Goal: Complete application form

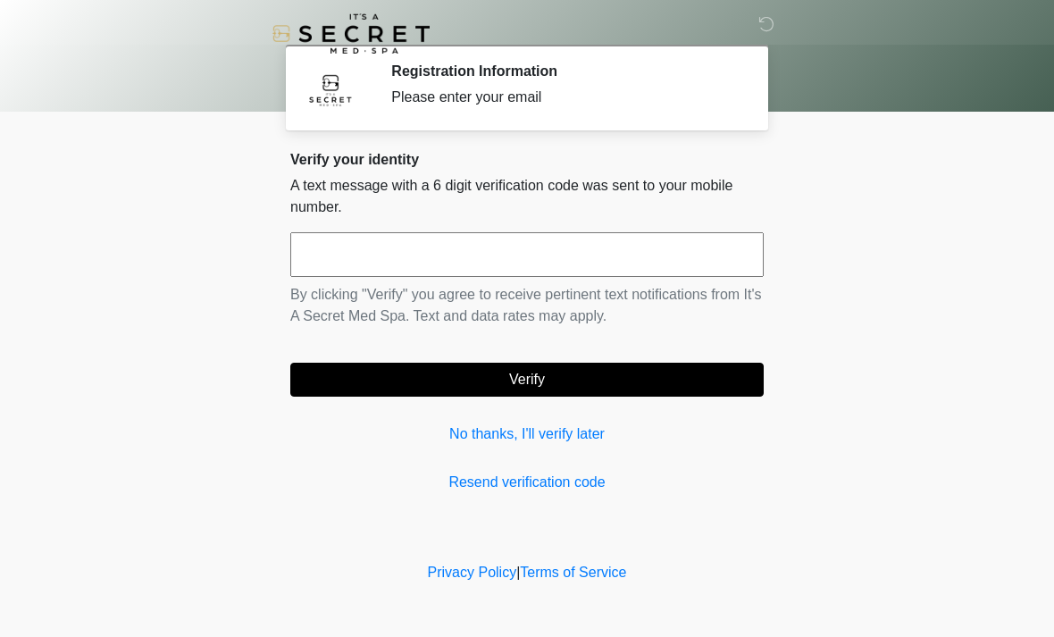
click at [457, 419] on div "Verify your identity A text message with a 6 digit verification code was sent t…" at bounding box center [527, 322] width 474 height 342
click at [475, 418] on div "Verify your identity A text message with a 6 digit verification code was sent t…" at bounding box center [527, 322] width 474 height 342
click at [486, 425] on link "No thanks, I'll verify later" at bounding box center [527, 433] width 474 height 21
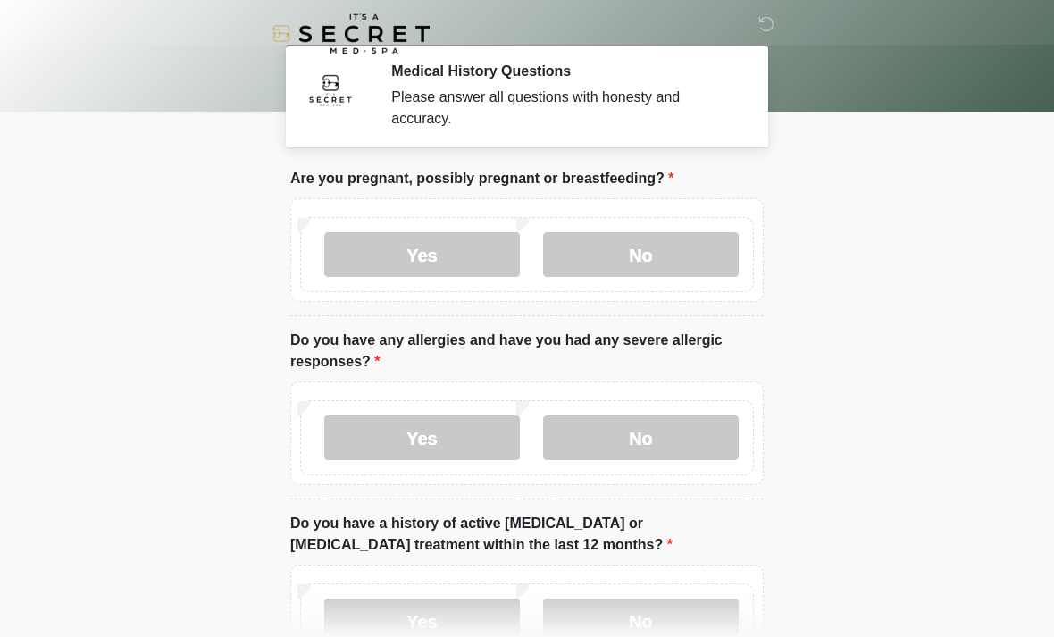
click at [675, 255] on label "No" at bounding box center [641, 254] width 196 height 45
click at [666, 436] on label "No" at bounding box center [641, 437] width 196 height 45
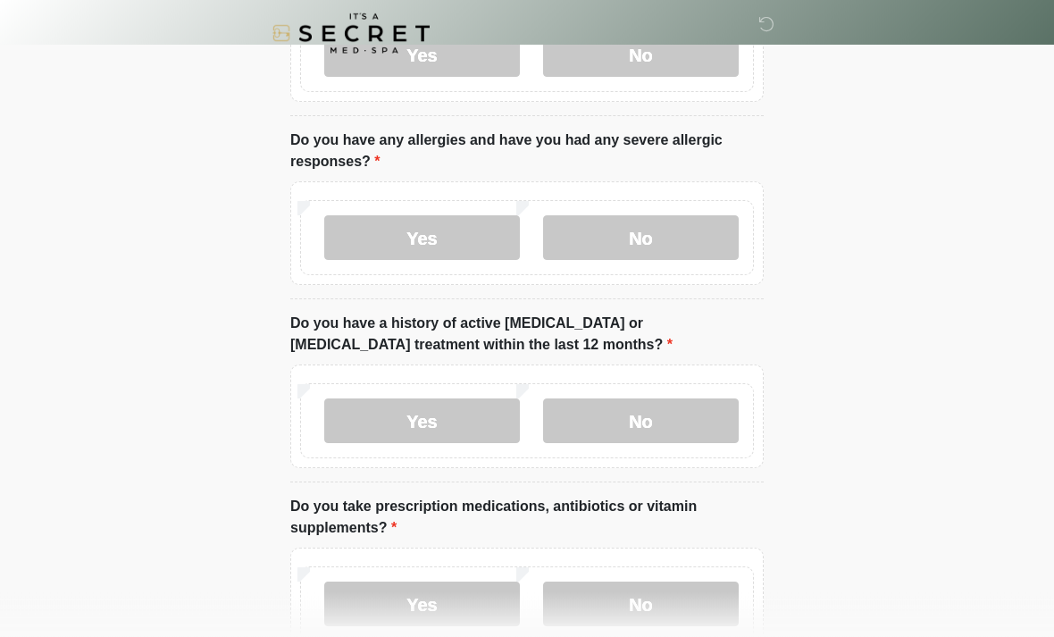
scroll to position [200, 0]
click at [720, 423] on label "No" at bounding box center [641, 420] width 196 height 45
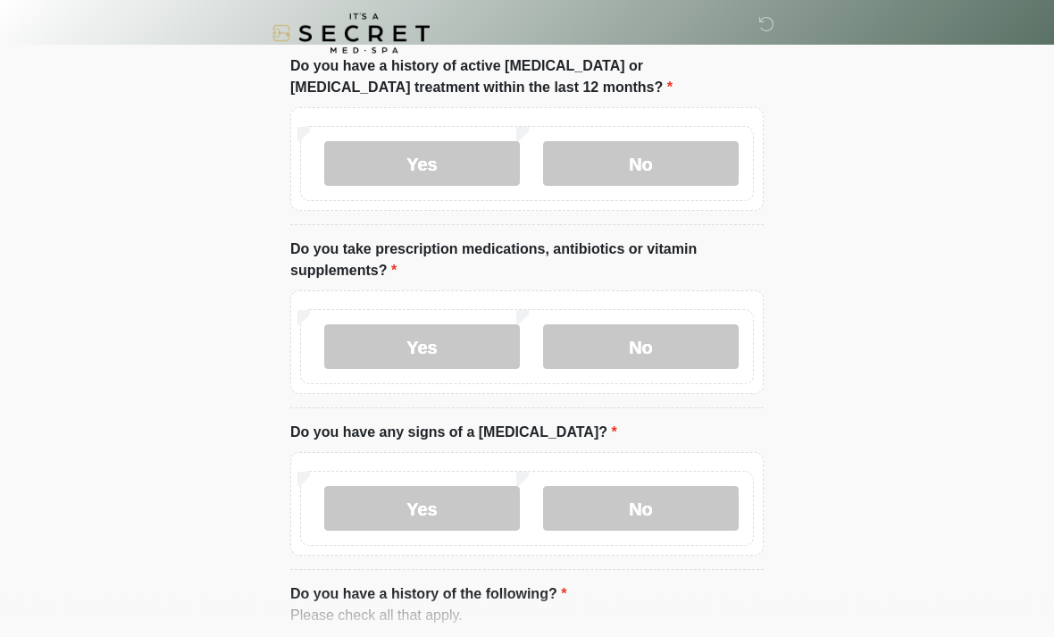
scroll to position [458, 0]
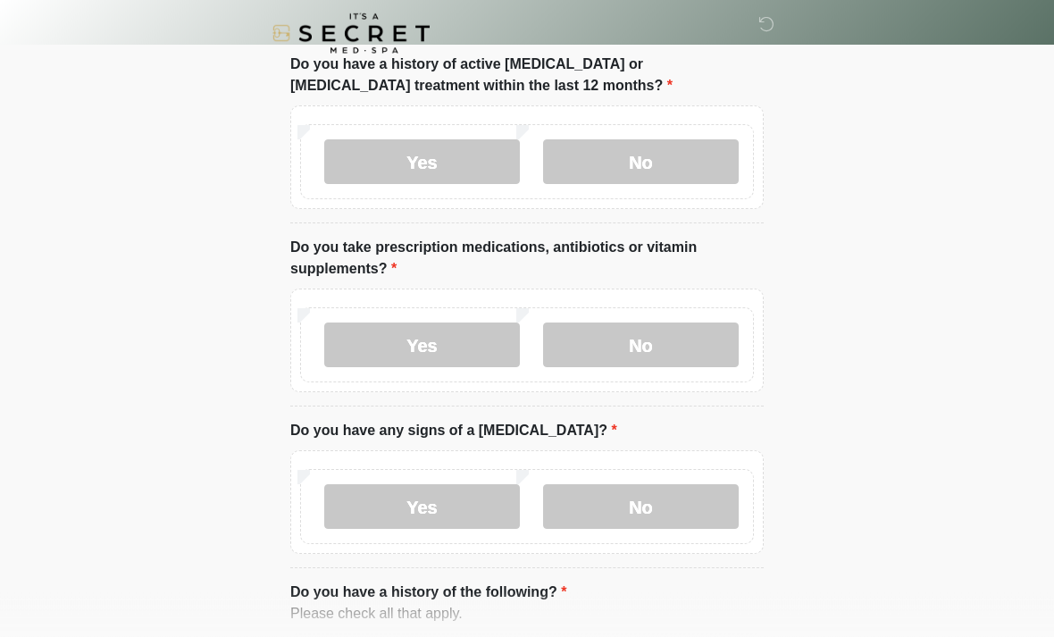
click at [707, 345] on label "No" at bounding box center [641, 345] width 196 height 45
click at [675, 522] on label "No" at bounding box center [641, 506] width 196 height 45
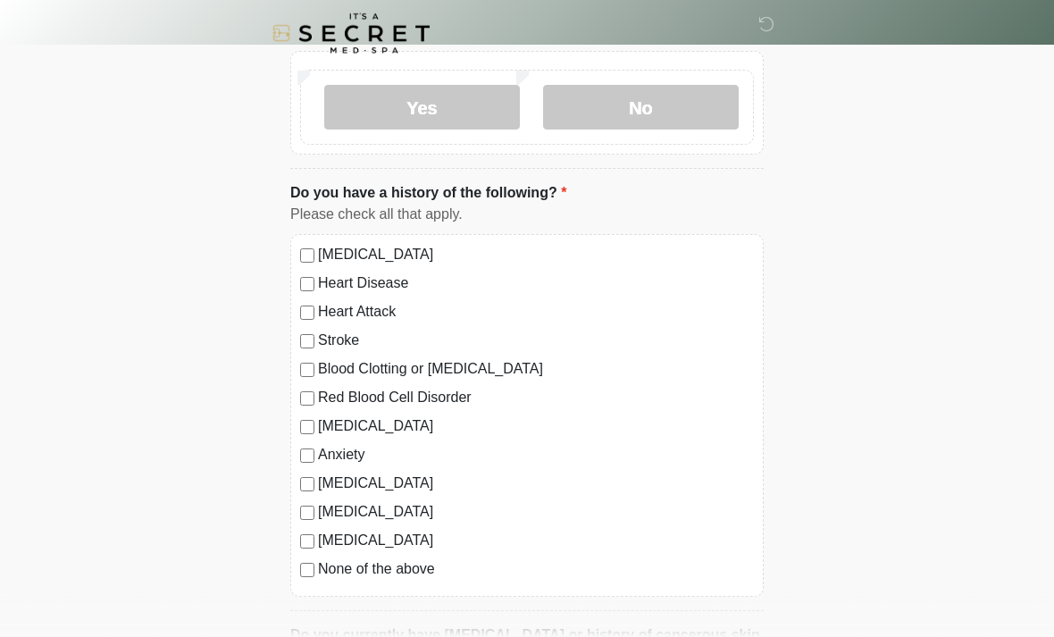
scroll to position [859, 0]
click at [319, 244] on label "[MEDICAL_DATA]" at bounding box center [536, 254] width 436 height 21
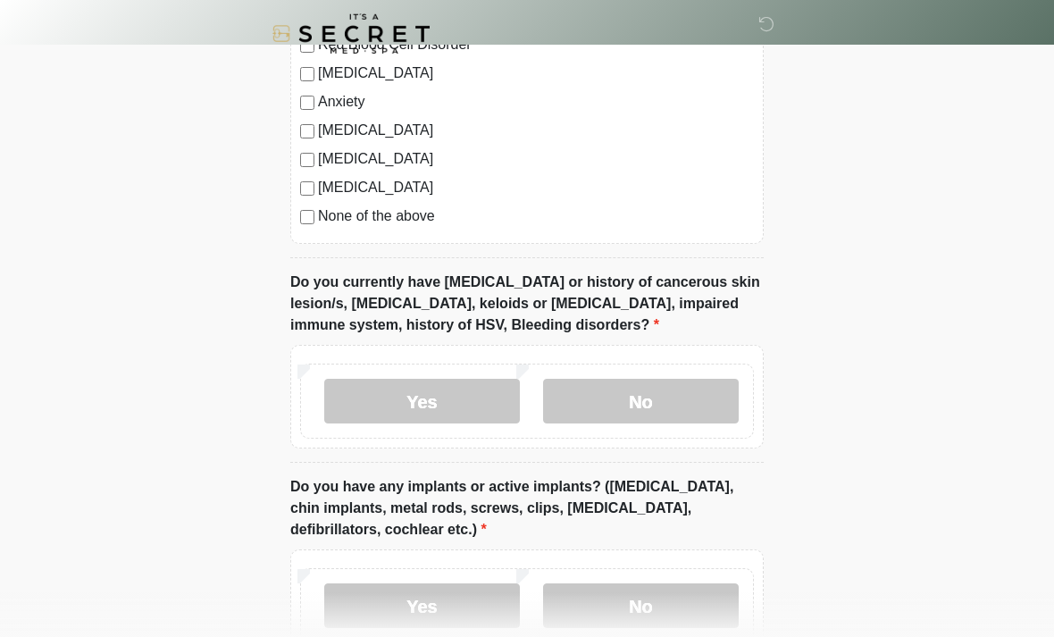
click at [696, 410] on label "No" at bounding box center [641, 401] width 196 height 45
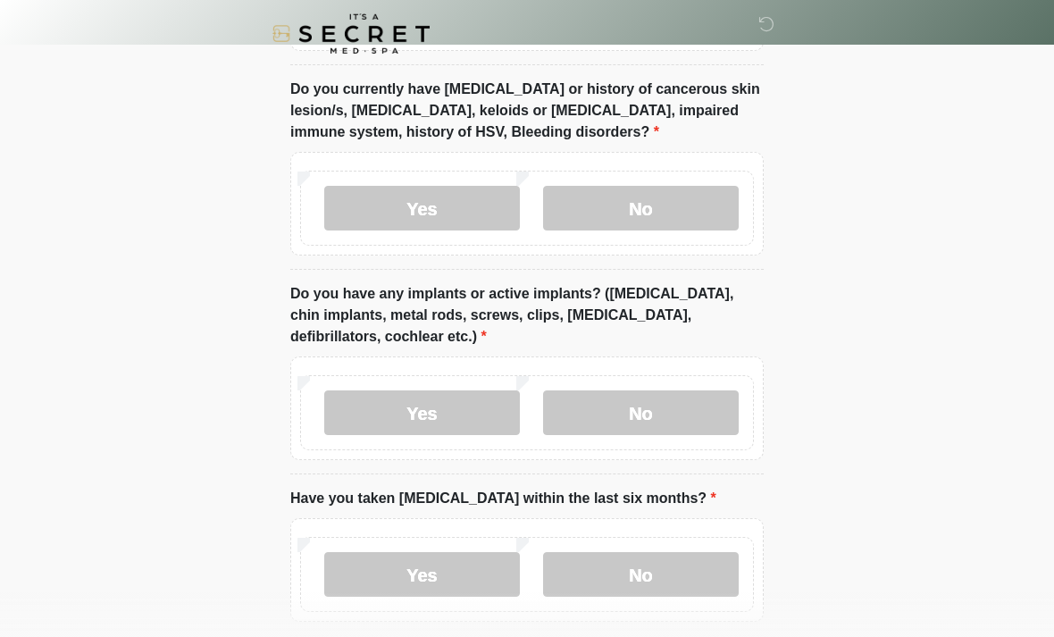
scroll to position [1404, 0]
click at [458, 399] on label "Yes" at bounding box center [422, 412] width 196 height 45
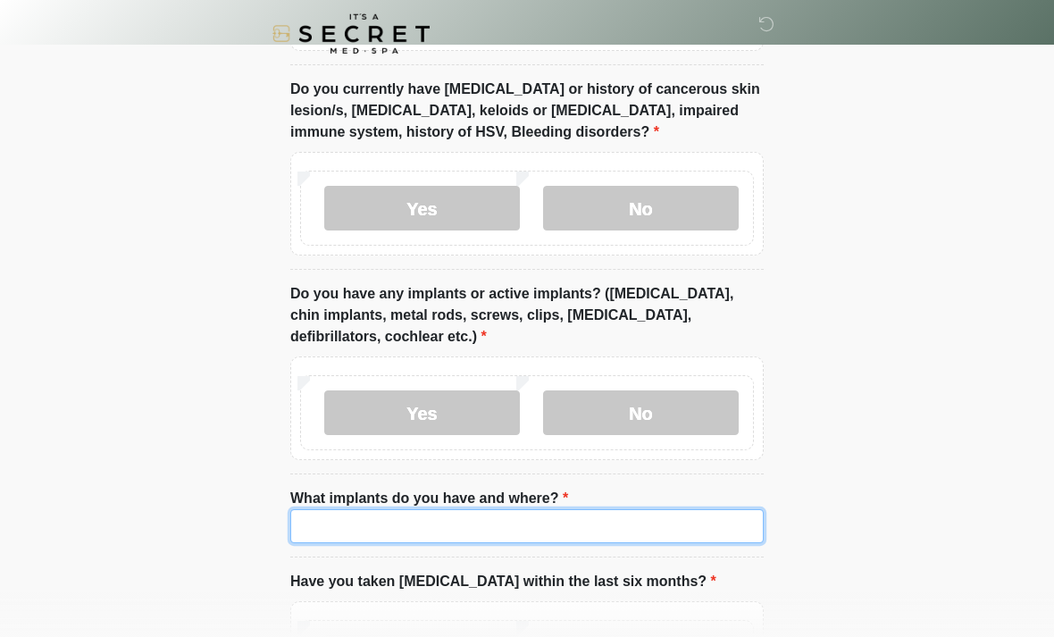
click at [516, 525] on input "What implants do you have and where?" at bounding box center [527, 526] width 474 height 34
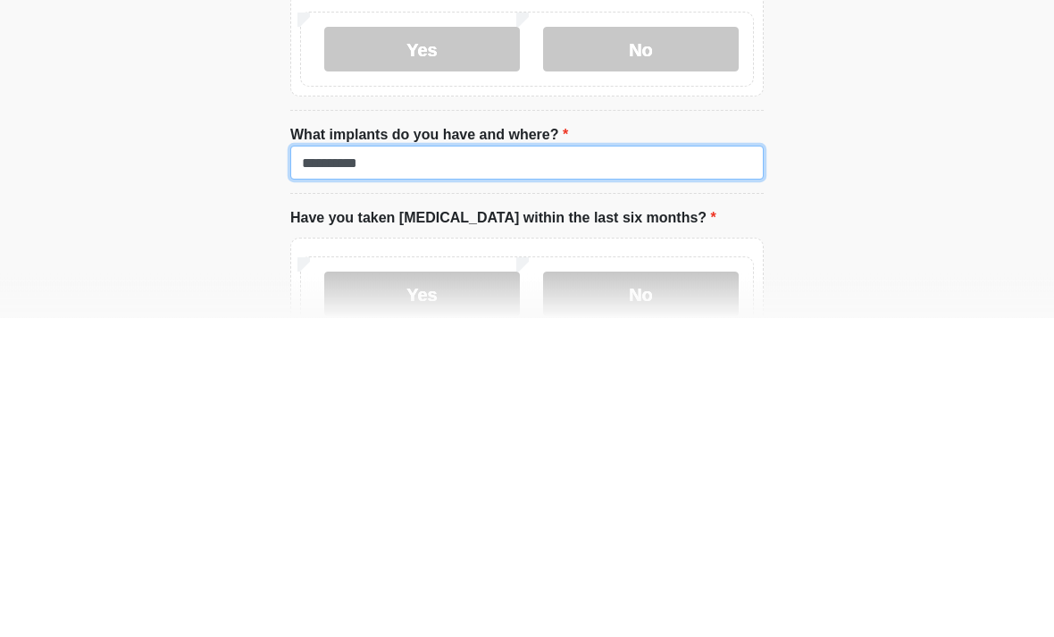
type input "**********"
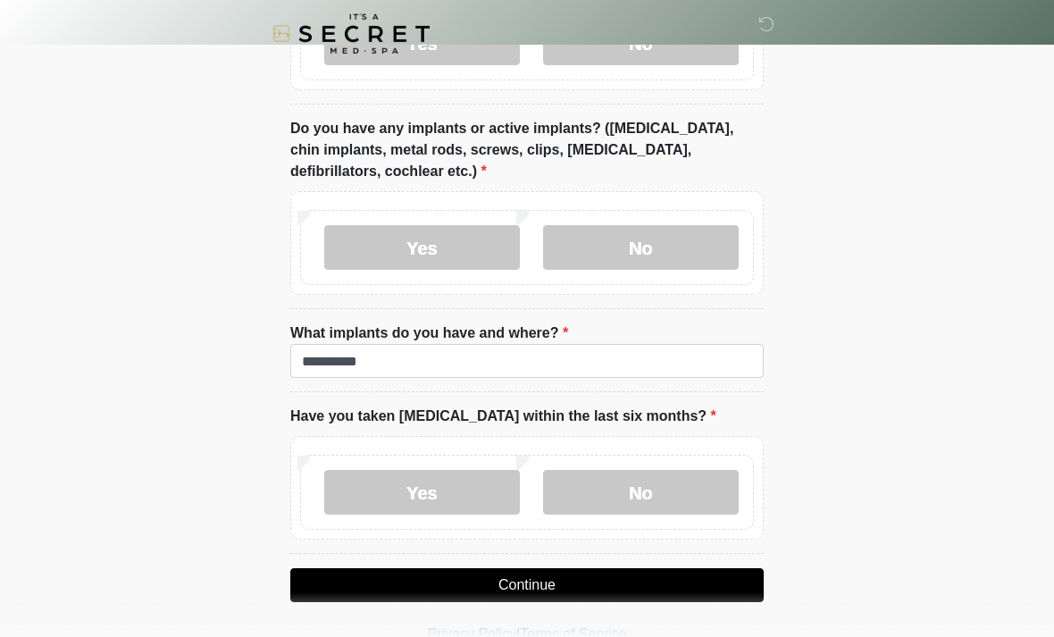
click at [665, 482] on label "No" at bounding box center [641, 492] width 196 height 45
click at [657, 592] on button "Continue" at bounding box center [527, 585] width 474 height 34
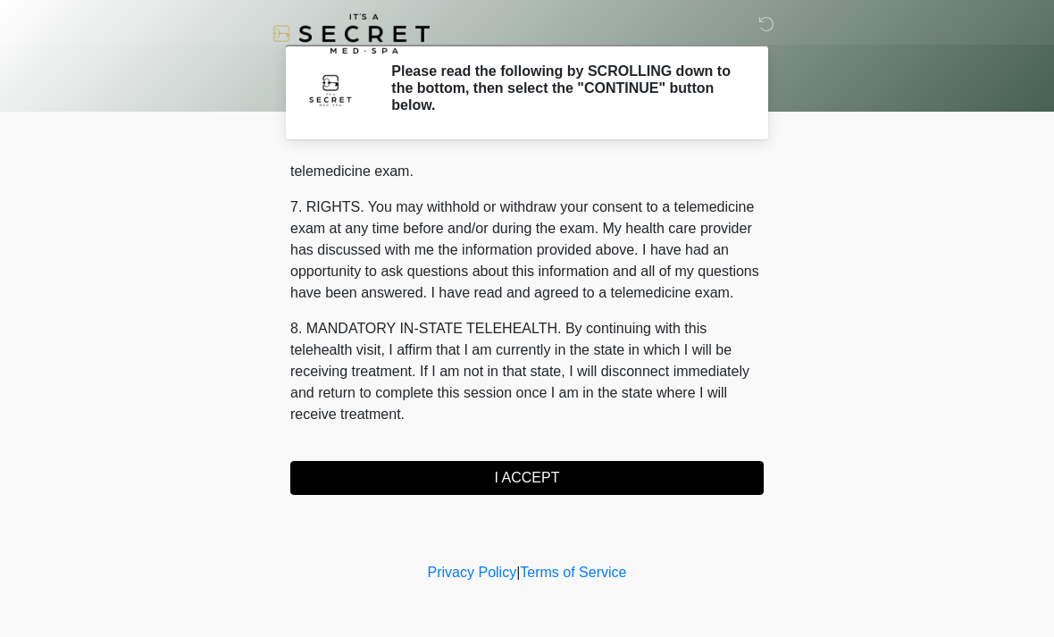
scroll to position [757, 0]
click at [365, 474] on button "I ACCEPT" at bounding box center [527, 478] width 474 height 34
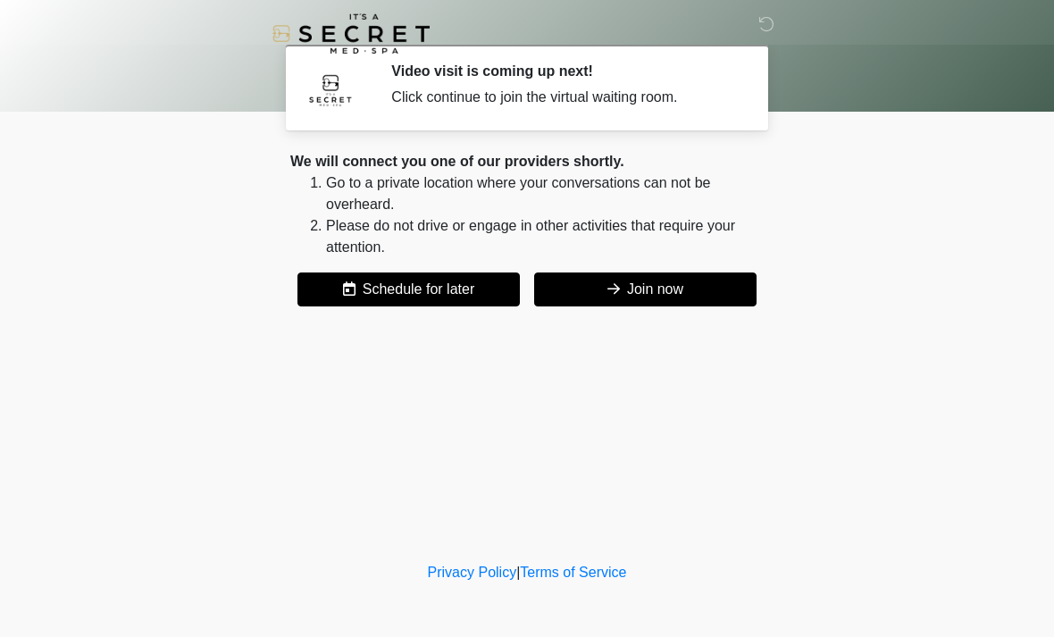
click at [599, 282] on button "Join now" at bounding box center [645, 289] width 222 height 34
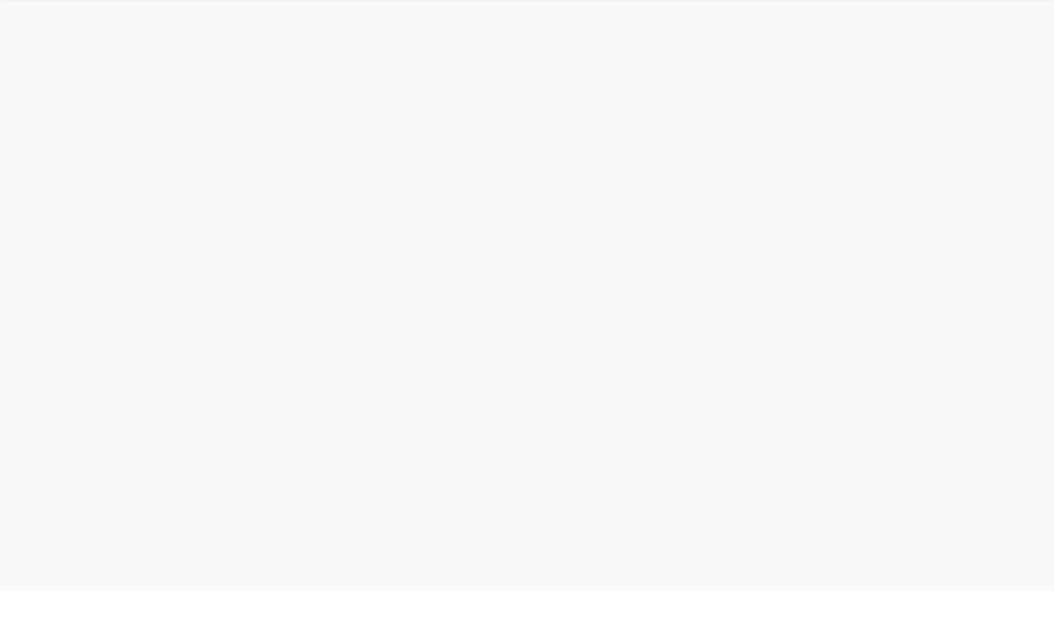
scroll to position [5, 0]
